Goal: Navigation & Orientation: Find specific page/section

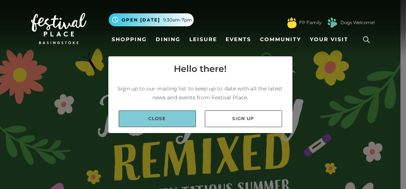
click at [145, 120] on link "Close" at bounding box center [157, 118] width 77 height 17
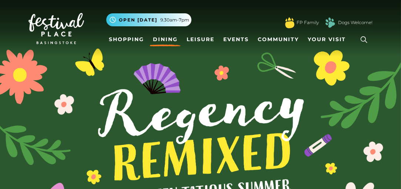
click at [168, 37] on link "Dining" at bounding box center [165, 40] width 31 height 14
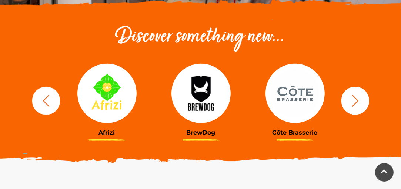
scroll to position [250, 0]
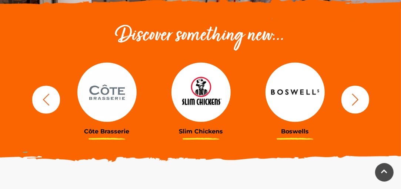
click at [352, 103] on icon "button" at bounding box center [355, 99] width 14 height 14
click at [353, 104] on icon "button" at bounding box center [354, 99] width 7 height 12
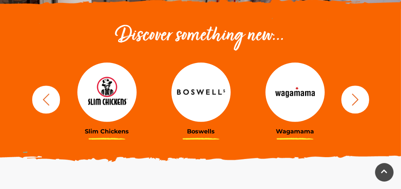
click at [353, 101] on icon "button" at bounding box center [355, 99] width 14 height 14
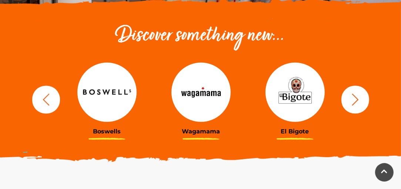
click at [353, 101] on icon "button" at bounding box center [355, 99] width 14 height 14
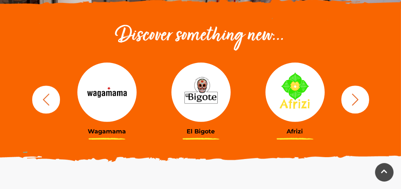
click at [354, 103] on icon "button" at bounding box center [354, 99] width 7 height 12
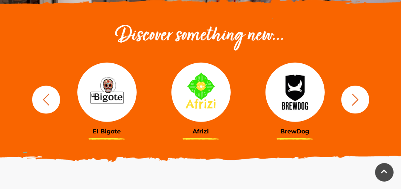
click at [355, 101] on icon "button" at bounding box center [355, 99] width 14 height 14
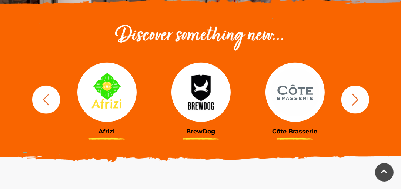
click at [357, 103] on icon "button" at bounding box center [355, 99] width 14 height 14
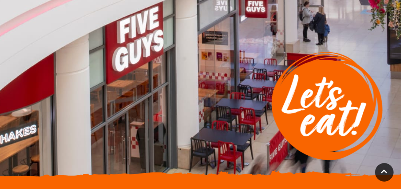
scroll to position [0, 0]
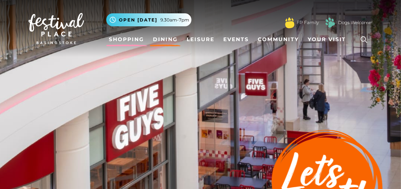
click at [127, 36] on link "Shopping" at bounding box center [126, 40] width 41 height 14
